Goal: Task Accomplishment & Management: Use online tool/utility

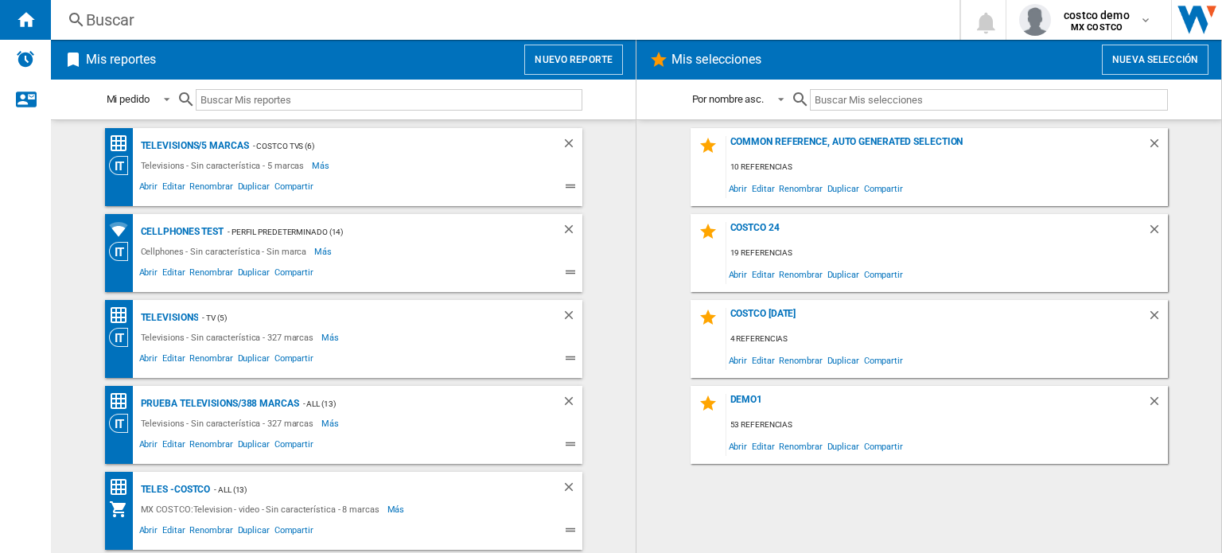
click at [600, 59] on button "Nuevo reporte" at bounding box center [573, 60] width 99 height 30
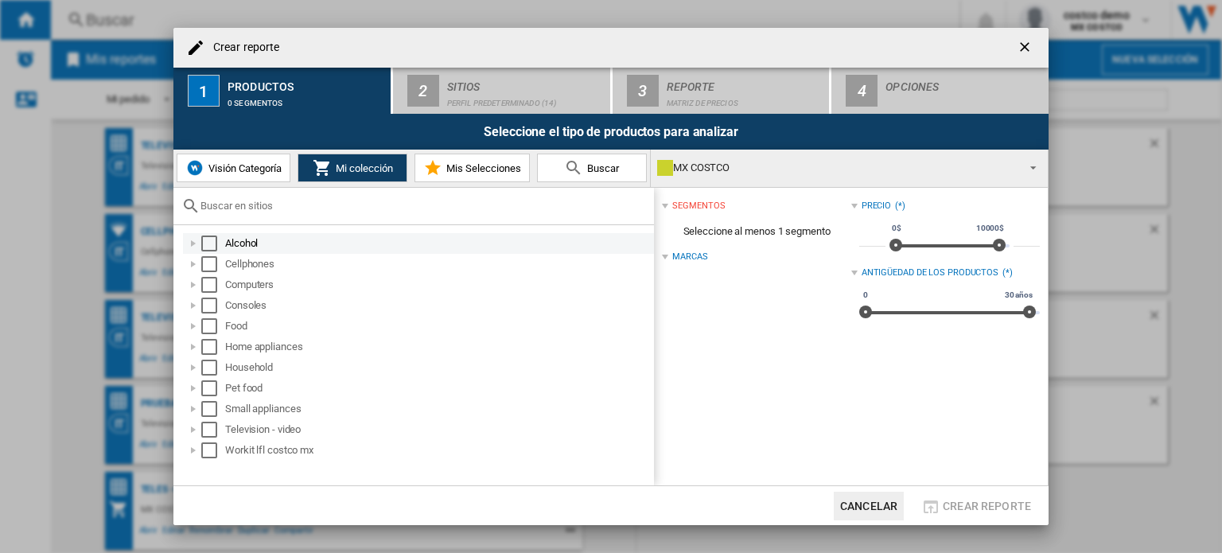
click at [210, 239] on div "Select" at bounding box center [209, 243] width 16 height 16
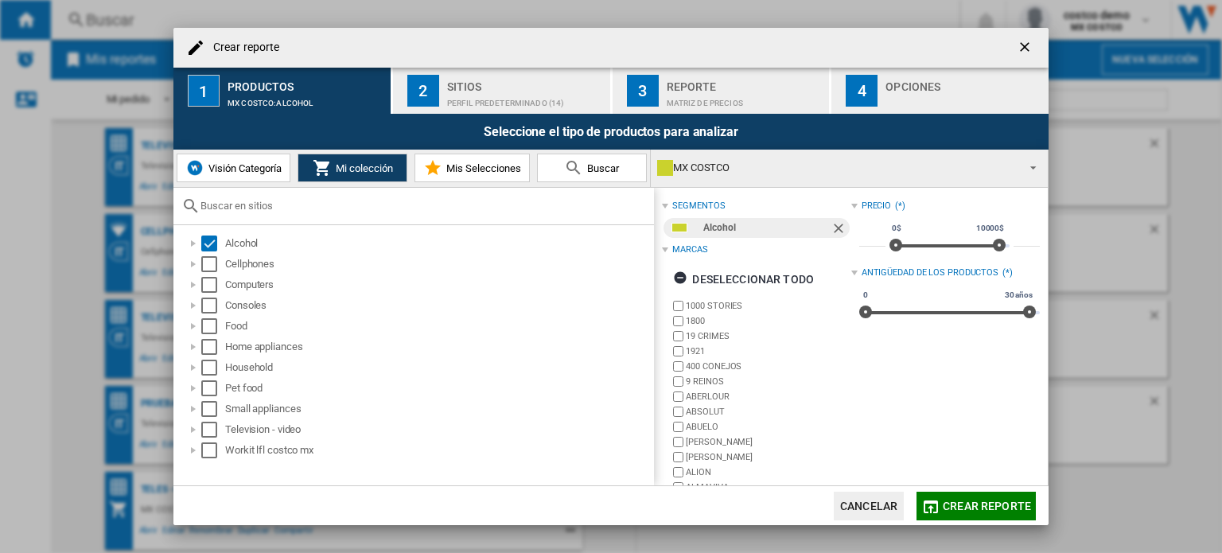
click at [533, 79] on div "Sitios" at bounding box center [525, 82] width 157 height 17
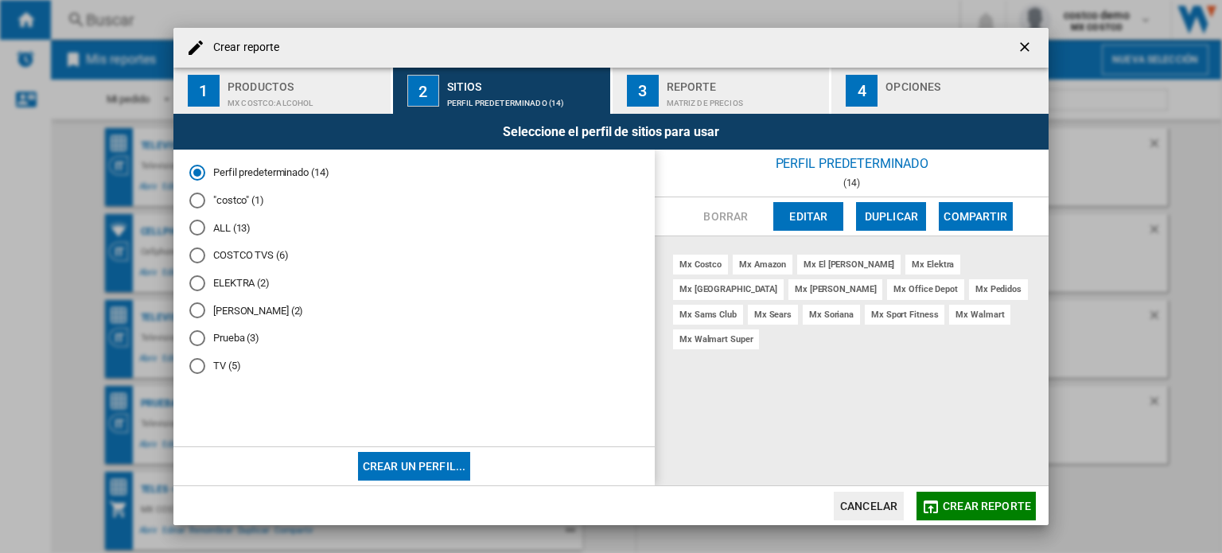
click at [219, 225] on md-radio-button "ALL (13)" at bounding box center [413, 227] width 449 height 15
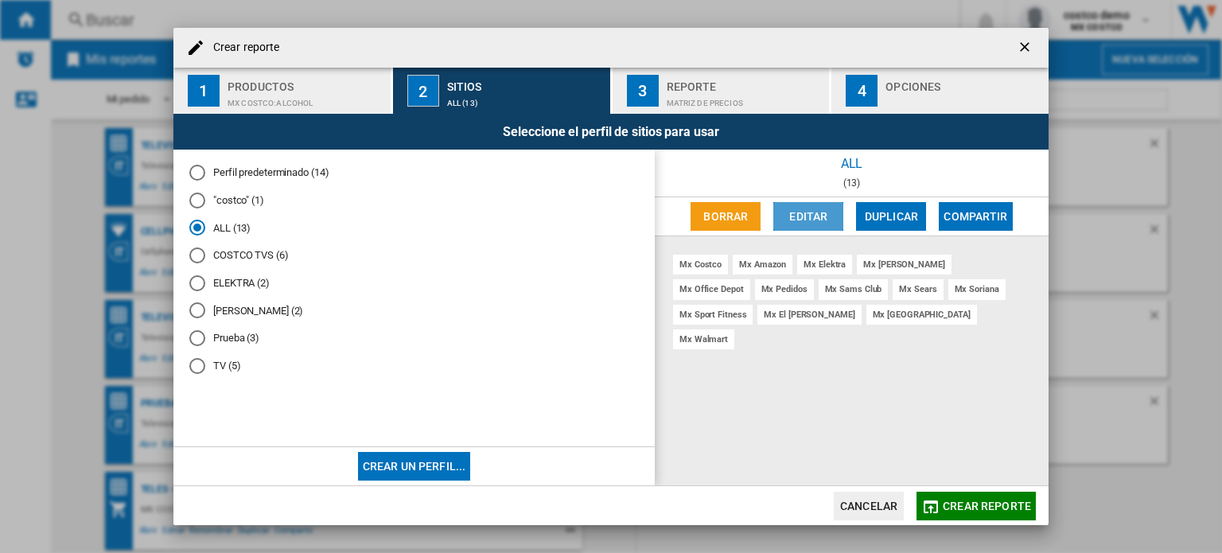
click at [789, 216] on button "Editar" at bounding box center [808, 216] width 70 height 29
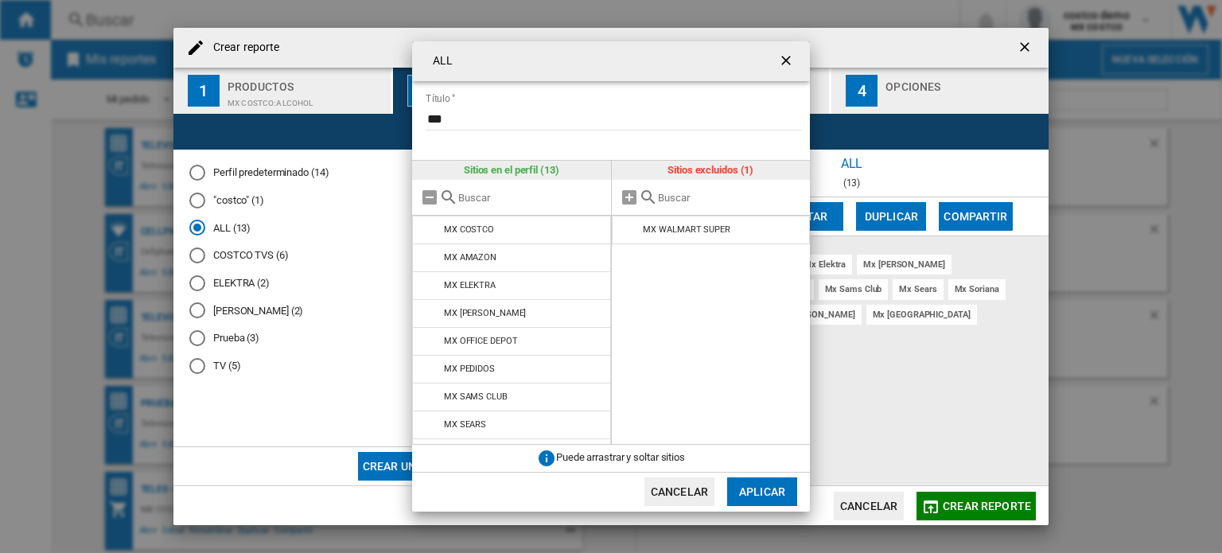
click at [684, 480] on button "Cancelar" at bounding box center [679, 491] width 70 height 29
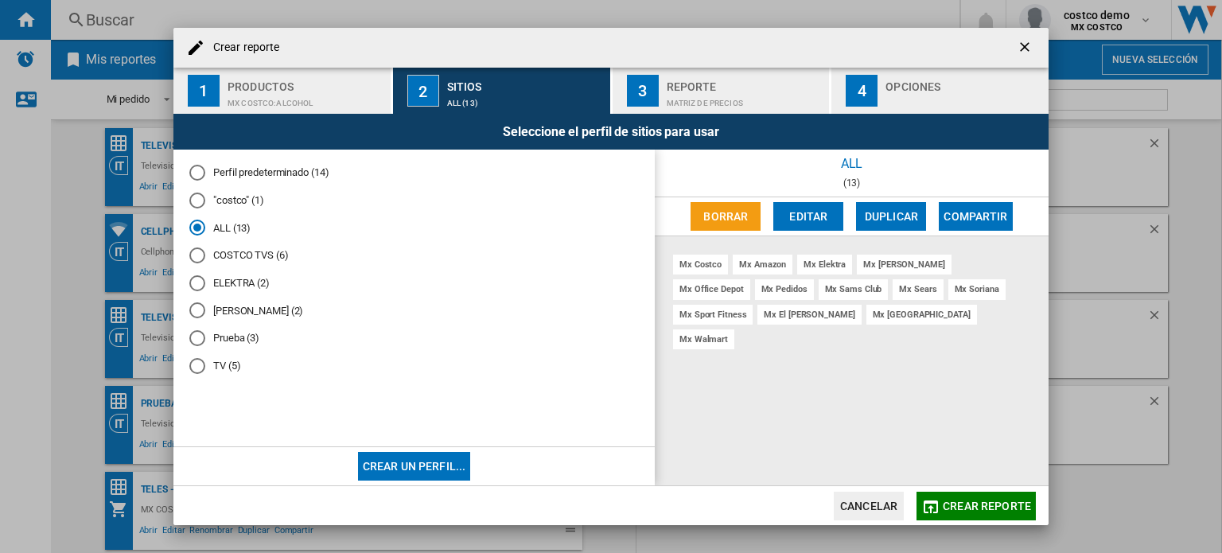
click at [858, 502] on button "Cancelar" at bounding box center [868, 505] width 70 height 29
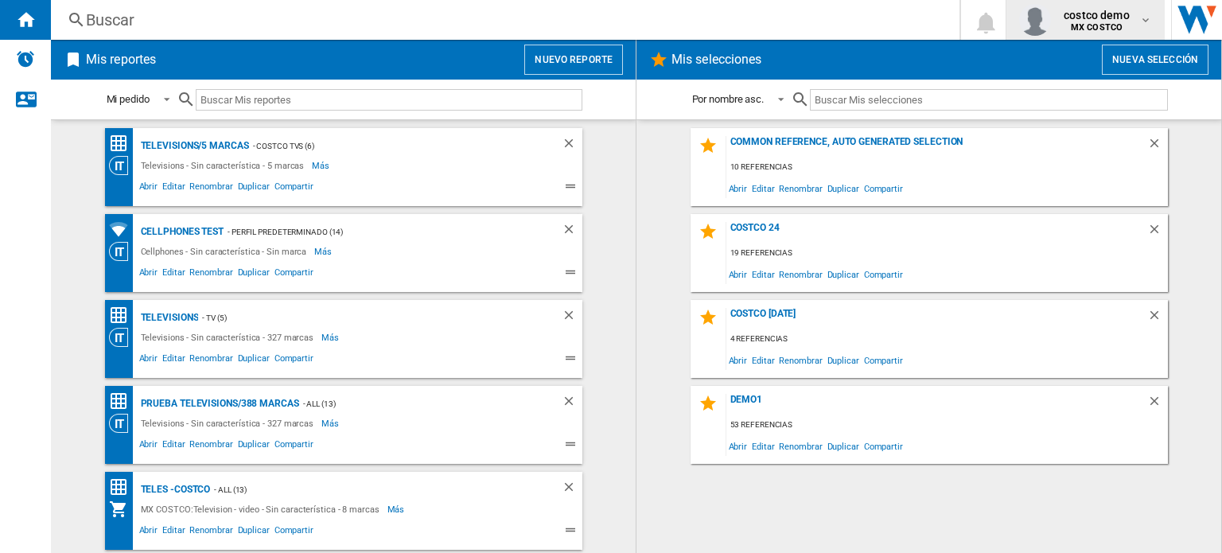
click at [1083, 14] on span "costco demo" at bounding box center [1096, 15] width 66 height 16
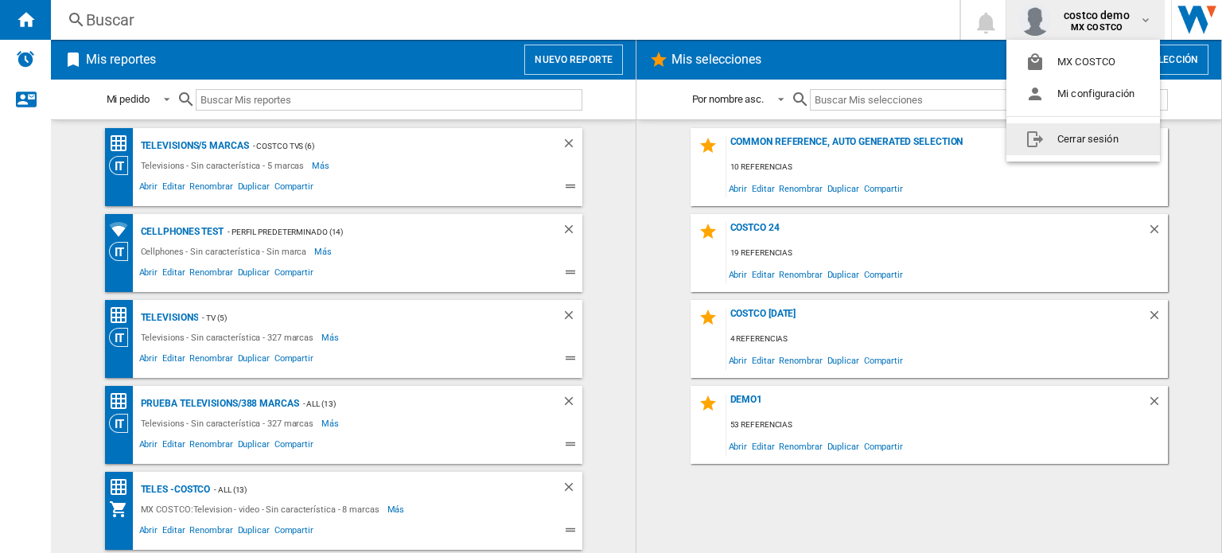
click at [1109, 133] on button "Cerrar sesión" at bounding box center [1082, 139] width 153 height 32
